Goal: Information Seeking & Learning: Find specific fact

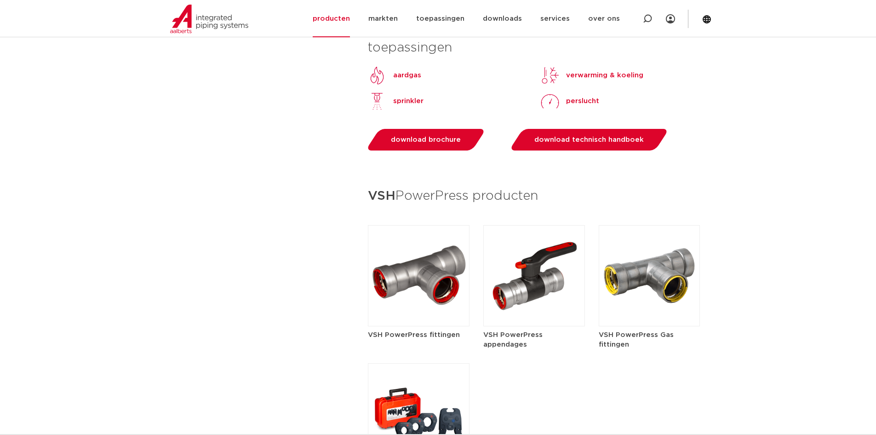
scroll to position [988, 0]
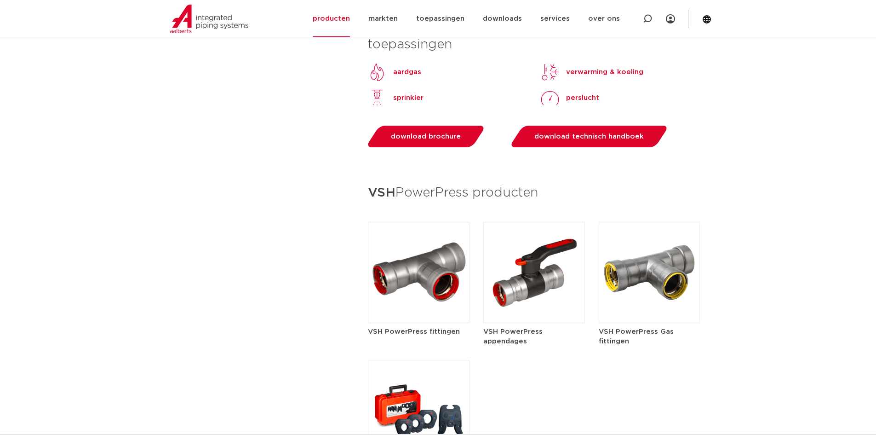
click at [665, 332] on h5 "VSH PowerPress Gas fittingen" at bounding box center [650, 335] width 102 height 19
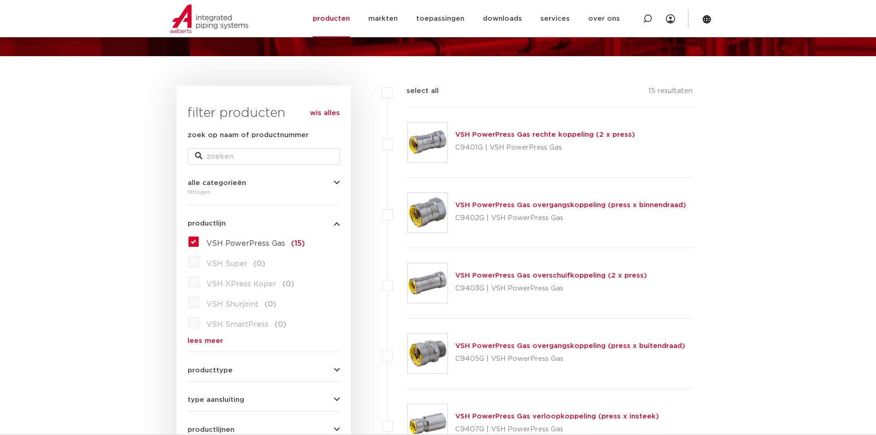
click at [595, 132] on link "VSH PowerPress Gas rechte koppeling (2 x press)" at bounding box center [545, 134] width 180 height 7
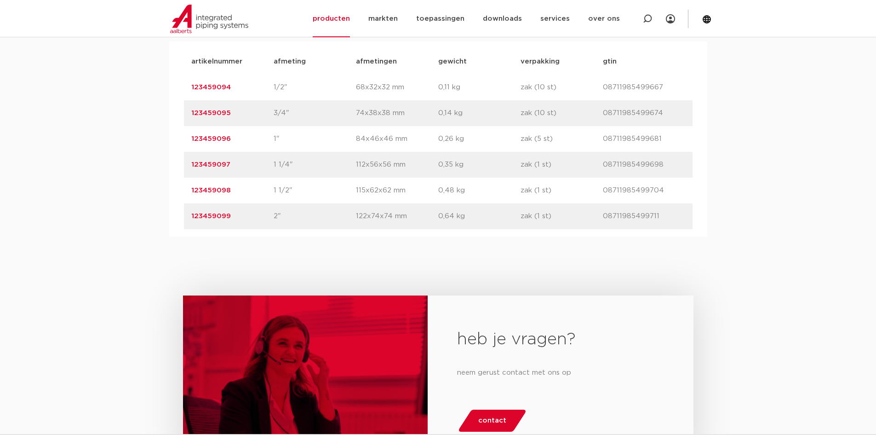
scroll to position [644, 0]
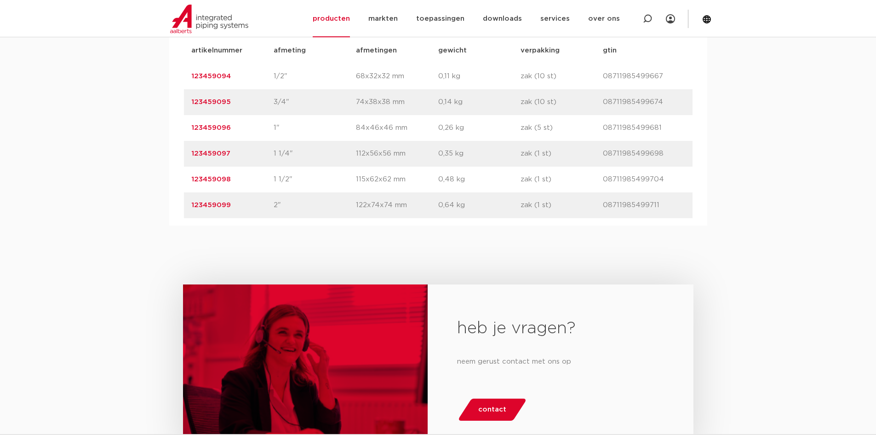
click at [664, 203] on p "08711985499711" at bounding box center [644, 205] width 82 height 11
click at [652, 206] on p "08711985499711" at bounding box center [644, 205] width 82 height 11
drag, startPoint x: 652, startPoint y: 206, endPoint x: 206, endPoint y: 205, distance: 445.6
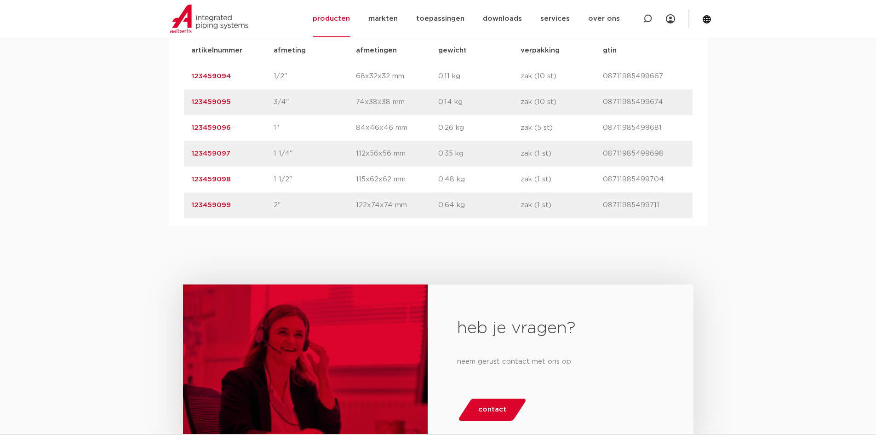
click at [206, 205] on link "123459099" at bounding box center [211, 204] width 40 height 7
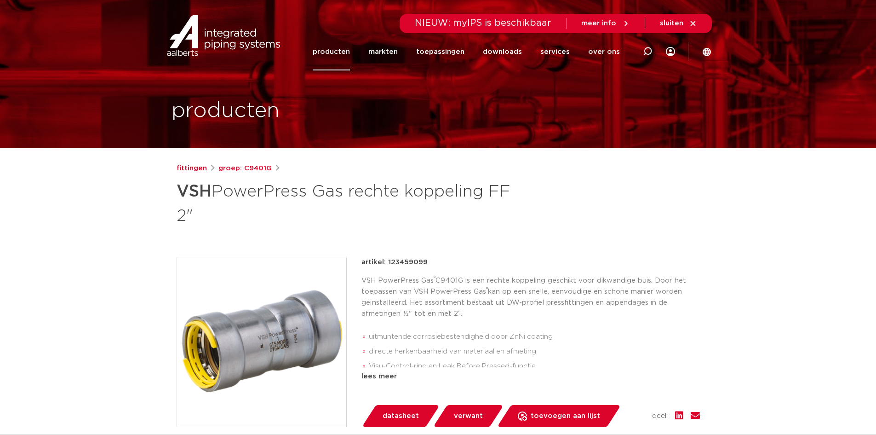
click at [409, 263] on p "artikel: 123459099" at bounding box center [394, 262] width 66 height 11
copy p "123459099"
